Goal: Transaction & Acquisition: Purchase product/service

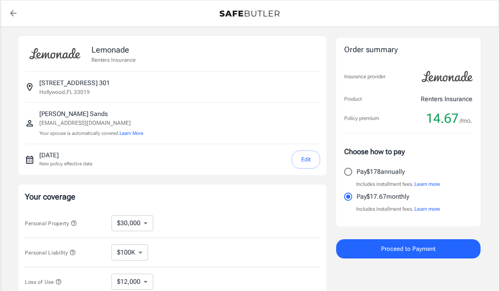
select select "30000"
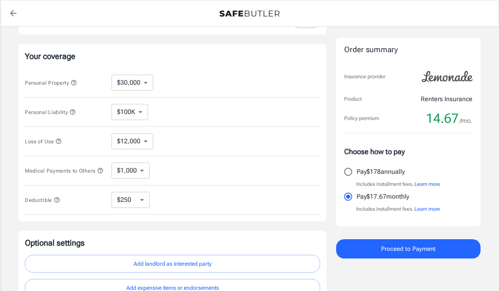
scroll to position [138, 0]
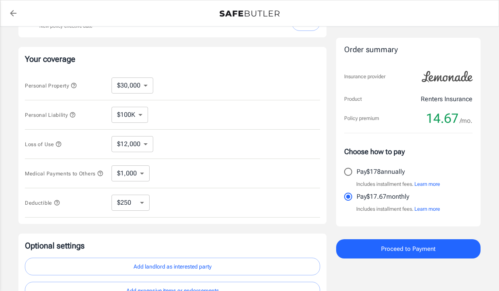
click at [132, 202] on select "$250 $500 $1,000" at bounding box center [131, 203] width 38 height 16
select select "1000"
click at [136, 205] on select "$250 $500 $1,000" at bounding box center [131, 203] width 38 height 16
select select "500"
click at [133, 201] on select "$250 $500 $1,000" at bounding box center [131, 203] width 38 height 16
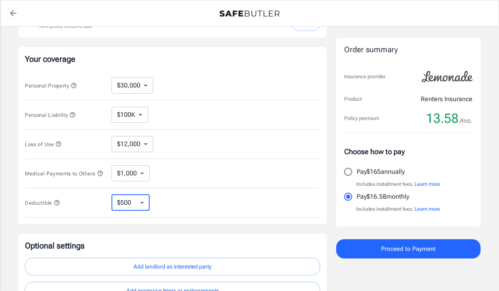
select select "250"
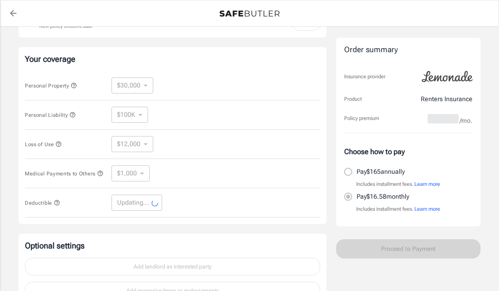
select select "250"
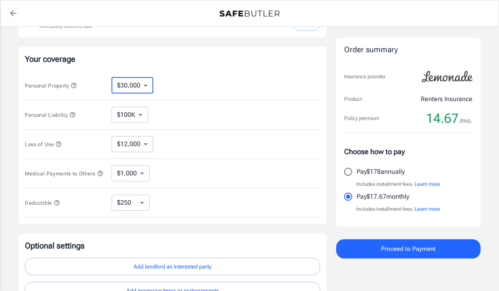
click at [136, 84] on select "$10,000 $20,000 $30,000 $40,000 $50,000 $100K" at bounding box center [133, 85] width 42 height 16
click at [126, 143] on select "$12,000" at bounding box center [133, 144] width 42 height 16
click at [133, 174] on select "$1,000 $2,000 $3,000 $4,000 $5,000" at bounding box center [131, 173] width 38 height 16
click at [112, 167] on select "$1,000 $2,000 $3,000 $4,000 $5,000" at bounding box center [131, 173] width 38 height 16
click at [183, 185] on div "Medical Payments to Others $1,000 $2,000 $3,000 $4,000 $5,000 ​" at bounding box center [172, 173] width 295 height 29
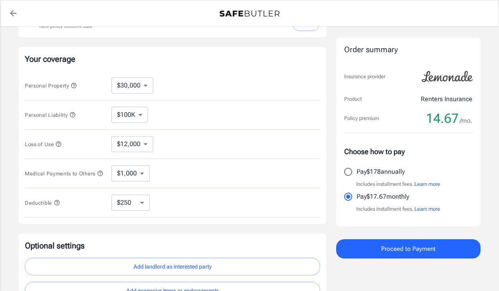
click at [122, 89] on select "$10,000 $20,000 $30,000 $40,000 $50,000 $100K" at bounding box center [133, 85] width 42 height 16
select select "20000"
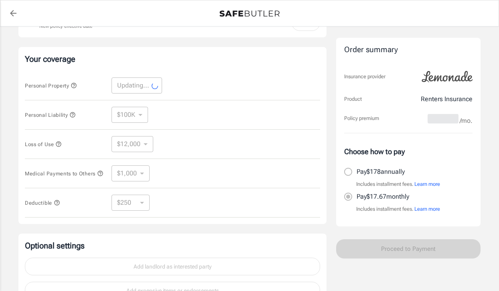
select select "20000"
select select "8000"
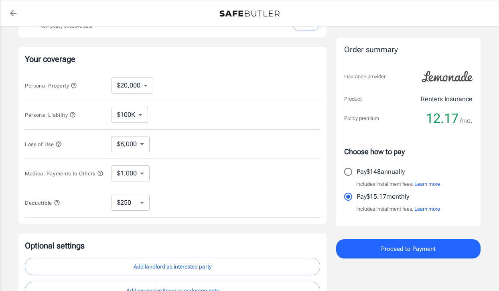
click at [126, 86] on select "$10,000 $20,000 $30,000 $40,000 $50,000 $100K" at bounding box center [133, 85] width 42 height 16
select select "10000"
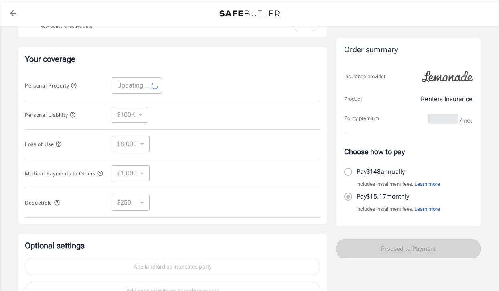
select select "10000"
select select "4000"
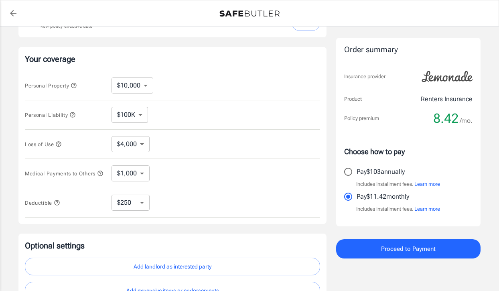
click at [128, 88] on select "$10,000 $20,000 $30,000 $40,000 $50,000 $100K" at bounding box center [133, 85] width 42 height 16
select select "20000"
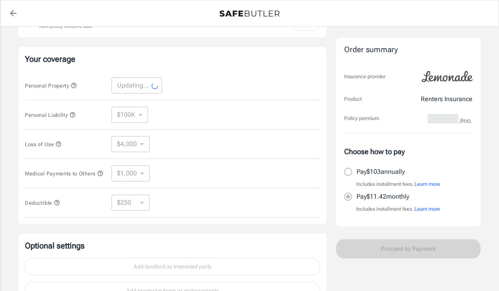
select select "20000"
select select "8000"
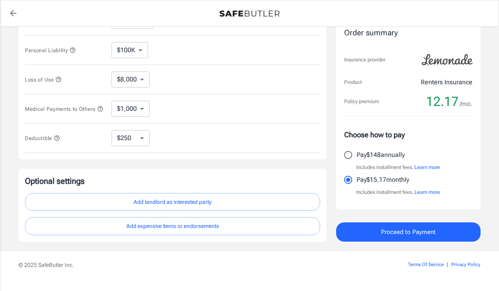
scroll to position [204, 0]
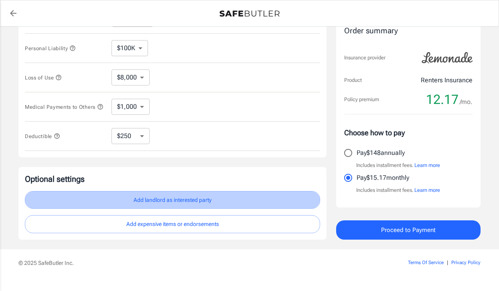
click at [176, 205] on button "Add landlord as interested party" at bounding box center [172, 200] width 295 height 18
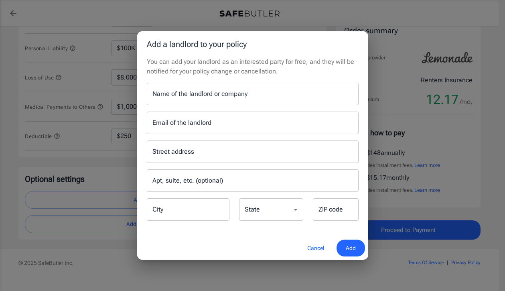
click at [145, 21] on div "Add a landlord to your policy You can add your landlord as an interested party …" at bounding box center [252, 145] width 505 height 291
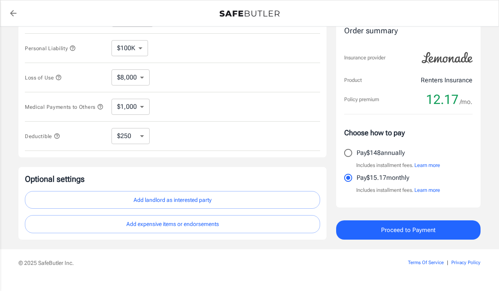
click at [124, 79] on select "$8,000" at bounding box center [131, 77] width 38 height 16
click at [112, 69] on select "$8,000" at bounding box center [131, 77] width 38 height 16
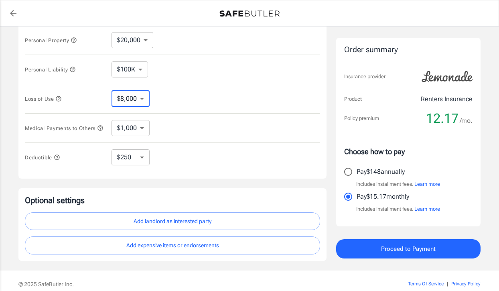
scroll to position [183, 0]
click at [144, 100] on select "$8,000" at bounding box center [131, 99] width 38 height 16
click at [112, 91] on select "$8,000" at bounding box center [131, 99] width 38 height 16
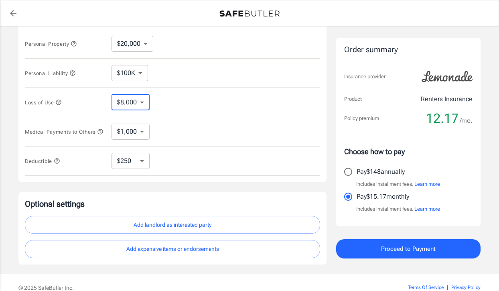
scroll to position [178, 0]
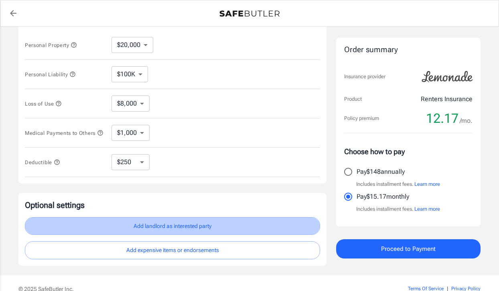
click at [177, 232] on button "Add landlord as interested party" at bounding box center [172, 226] width 295 height 18
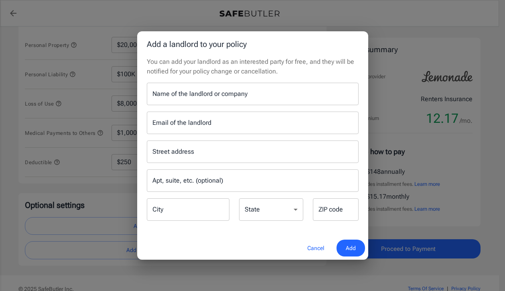
click at [187, 90] on input "Name of the landlord or company" at bounding box center [253, 94] width 212 height 22
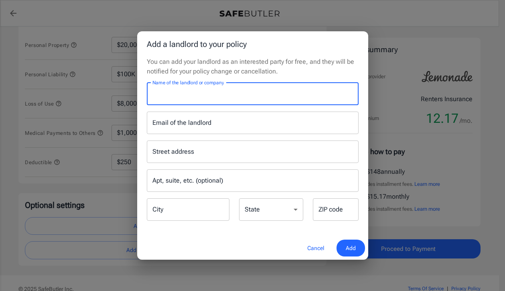
paste input "Sheridan Ocean Club Apartments"
type input "Sheridan Ocean Club Apartments"
click at [169, 158] on input "Street address" at bounding box center [252, 151] width 205 height 15
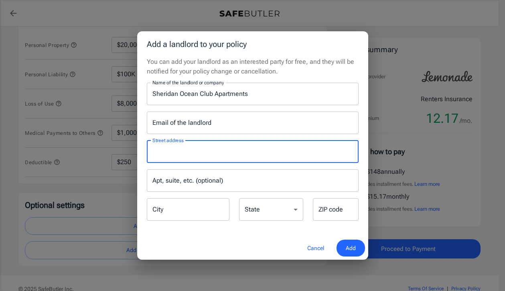
paste input "PO Box 3687,"
type input "PO Box 3687"
drag, startPoint x: 202, startPoint y: 156, endPoint x: 139, endPoint y: 156, distance: 63.0
click at [139, 156] on div "You can add your landlord as an interested party for free, and they will be not…" at bounding box center [252, 146] width 231 height 179
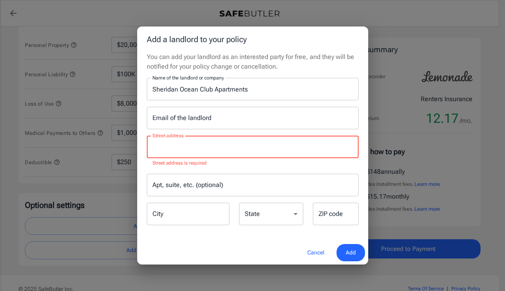
paste input "[STREET_ADDRESS]"
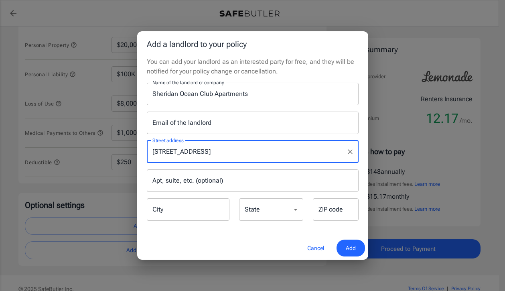
type input "[STREET_ADDRESS]"
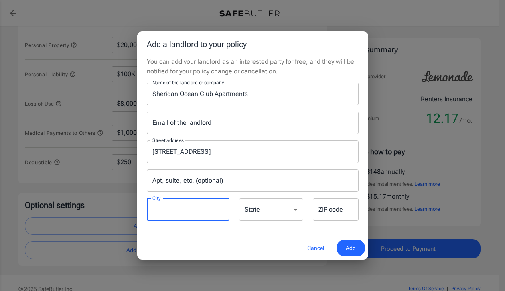
click at [179, 207] on input "City" at bounding box center [188, 209] width 83 height 22
type input "Coppell"
click at [258, 206] on div "State [US_STATE] [US_STATE] [US_STATE] [US_STATE] [US_STATE] [US_STATE] [US_STA…" at bounding box center [271, 210] width 64 height 24
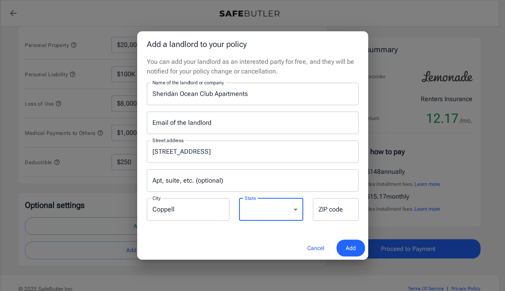
select select "[GEOGRAPHIC_DATA]"
click at [239, 198] on select "[US_STATE] [US_STATE] [US_STATE] [US_STATE] [US_STATE] [US_STATE] [US_STATE] [U…" at bounding box center [271, 209] width 64 height 22
click at [319, 211] on input "ZIP code" at bounding box center [336, 209] width 46 height 22
type input "75019"
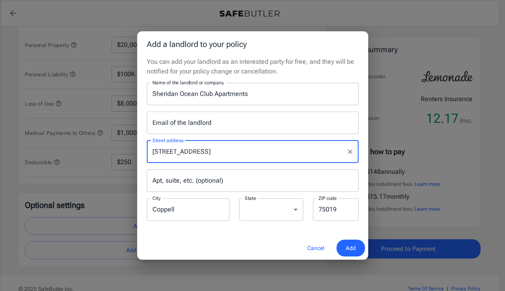
drag, startPoint x: 245, startPoint y: 155, endPoint x: 188, endPoint y: 155, distance: 57.4
click at [188, 155] on input "[STREET_ADDRESS]" at bounding box center [246, 151] width 193 height 15
type input "PO Box 3687"
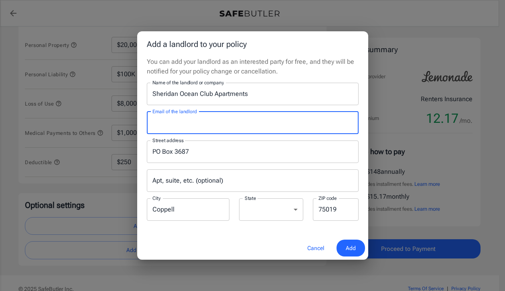
click at [202, 125] on input "Email of the landlord" at bounding box center [253, 123] width 212 height 22
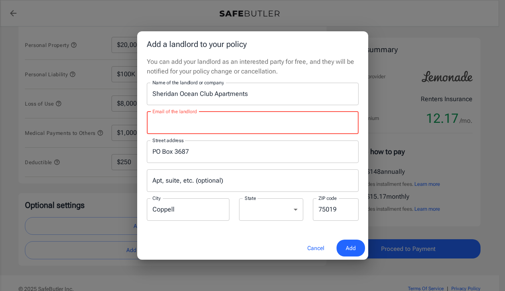
click at [170, 126] on input "Email of the landlord" at bounding box center [253, 123] width 212 height 22
paste input "[PERSON_NAME][EMAIL_ADDRESS][PERSON_NAME][DOMAIN_NAME]"
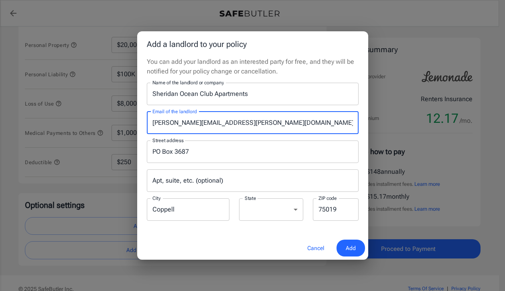
type input "[PERSON_NAME][EMAIL_ADDRESS][PERSON_NAME][DOMAIN_NAME]"
click at [345, 250] on button "Add" at bounding box center [351, 248] width 28 height 17
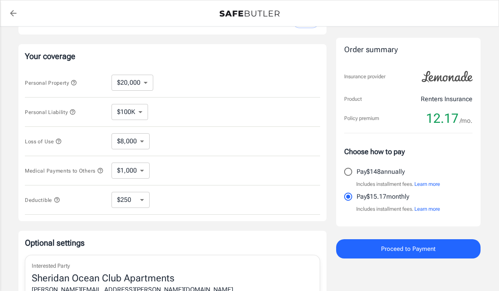
scroll to position [148, 0]
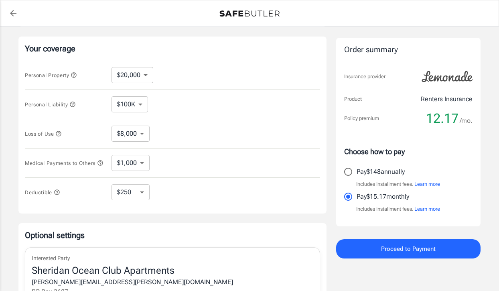
click at [418, 250] on span "Proceed to Payment" at bounding box center [408, 249] width 55 height 10
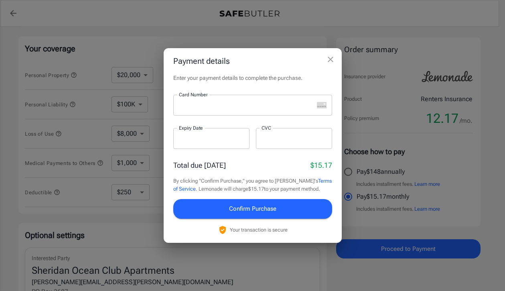
click at [252, 114] on div at bounding box center [243, 105] width 140 height 21
click at [194, 110] on div at bounding box center [243, 105] width 140 height 21
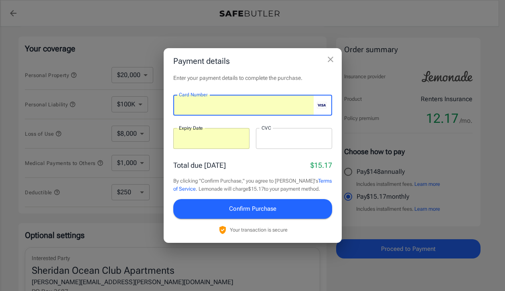
click at [266, 74] on p "Enter your payment details to complete the purchase." at bounding box center [252, 78] width 159 height 8
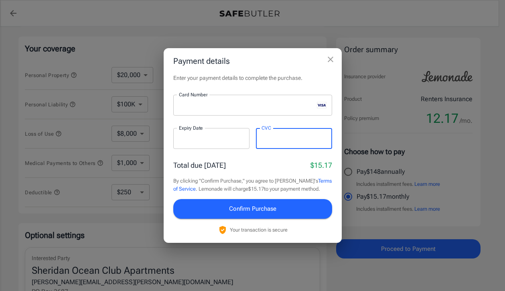
click at [260, 210] on span "Confirm Purchase" at bounding box center [252, 208] width 47 height 10
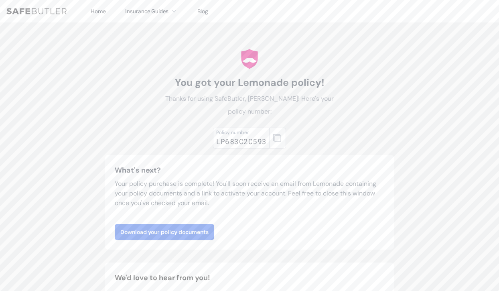
click at [236, 144] on div "LP683C2C593" at bounding box center [241, 141] width 51 height 11
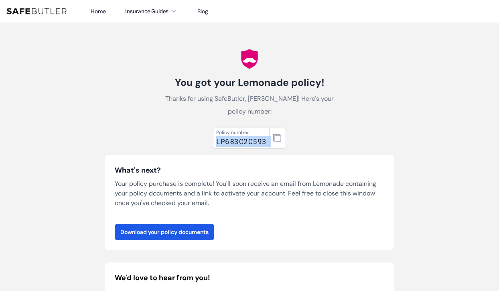
click at [236, 144] on div "LP683C2C593" at bounding box center [241, 141] width 51 height 11
click at [276, 137] on icon "button" at bounding box center [277, 138] width 8 height 8
copy div "LP683C2C593"
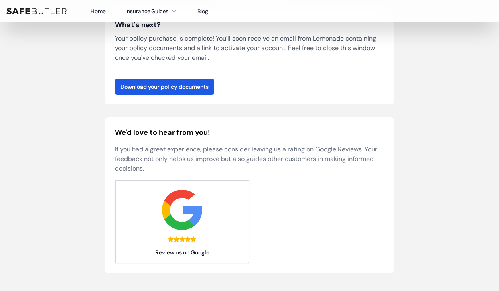
scroll to position [52, 0]
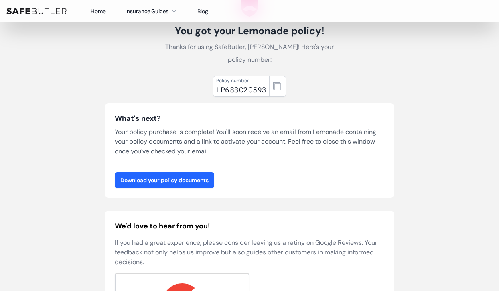
click at [193, 184] on link "Download your policy documents" at bounding box center [165, 180] width 100 height 16
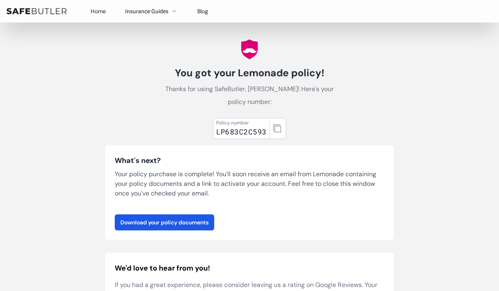
scroll to position [0, 0]
